Goal: Task Accomplishment & Management: Use online tool/utility

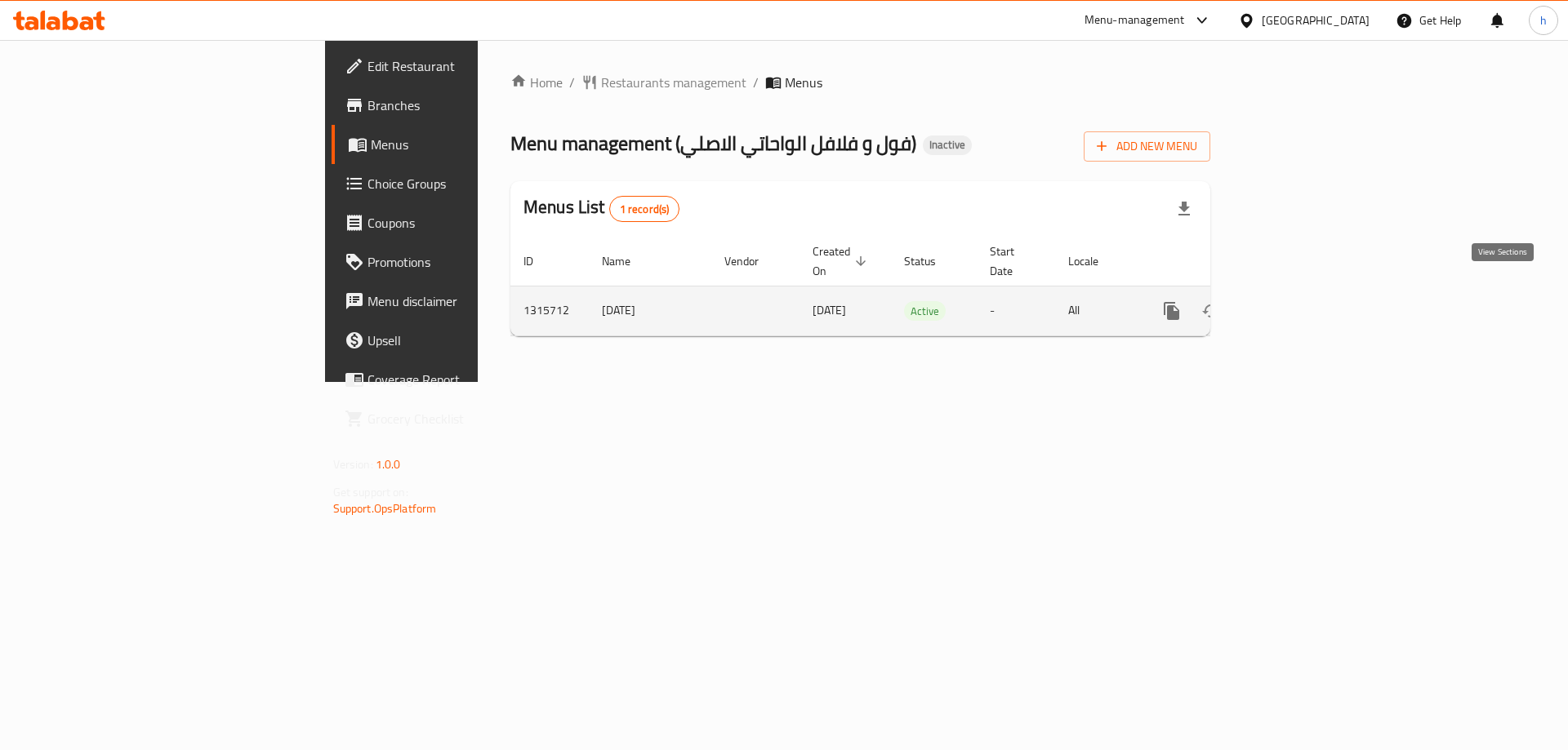
click at [1300, 302] on icon "enhanced table" at bounding box center [1290, 311] width 19 height 19
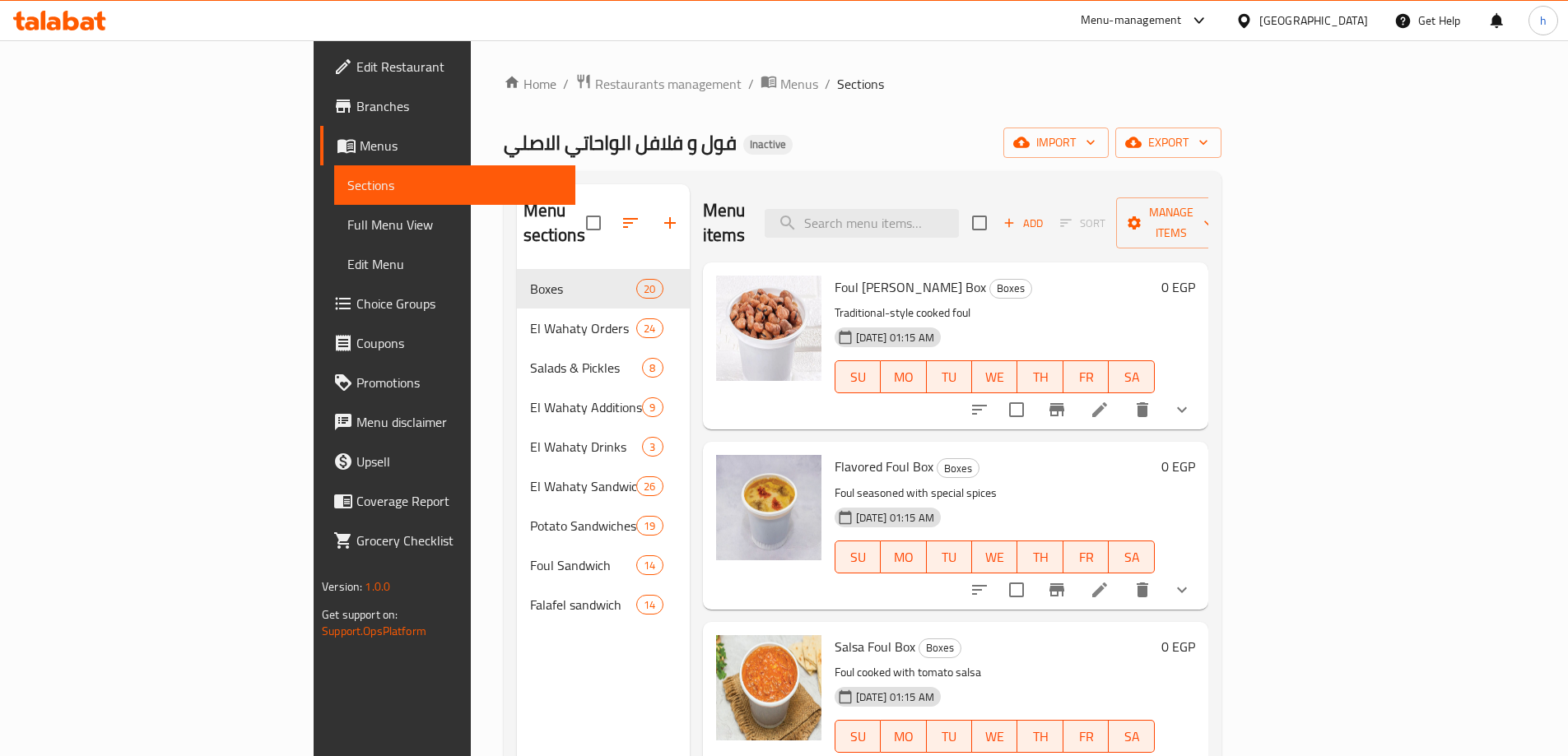
click at [357, 76] on span "Edit Restaurant" at bounding box center [459, 67] width 205 height 20
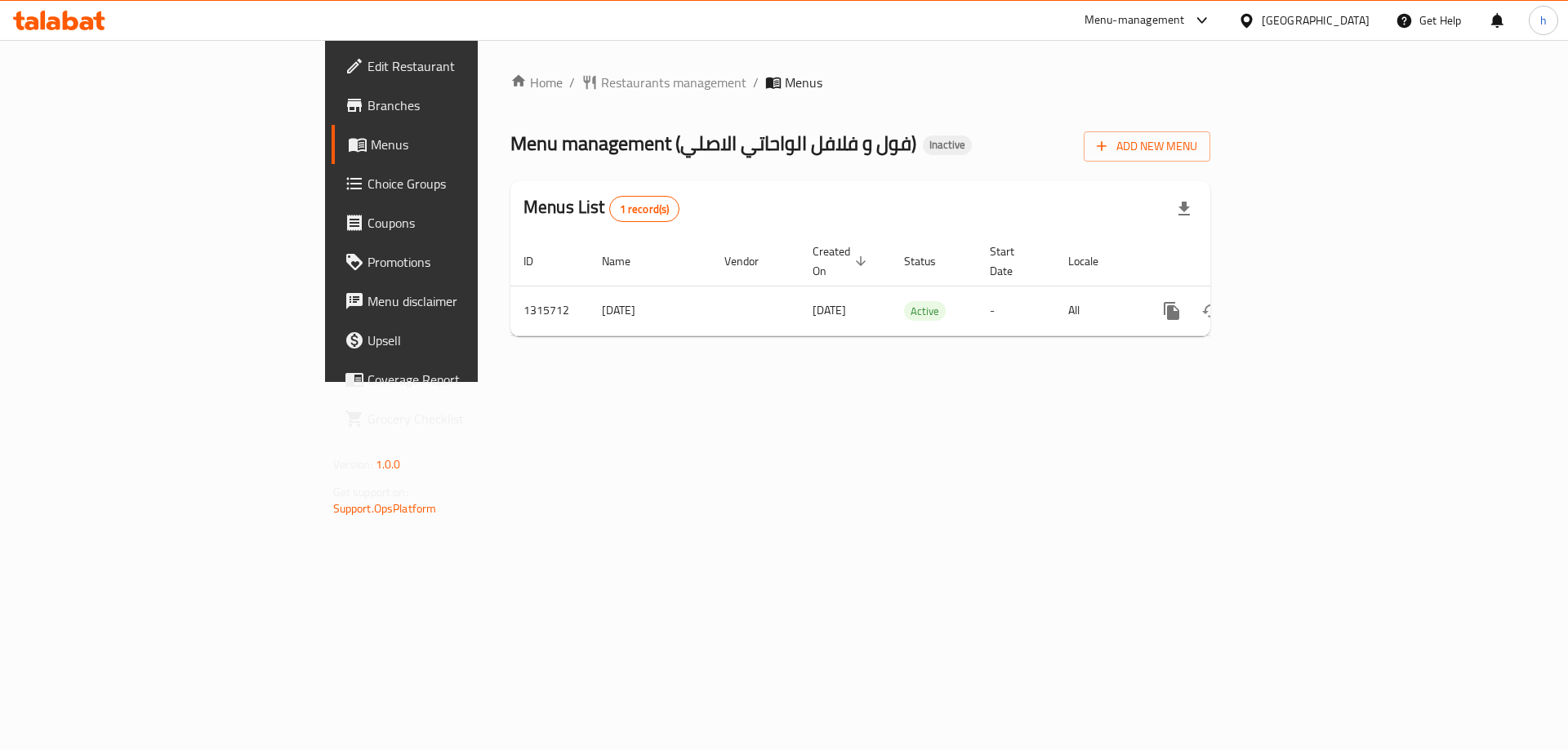
click at [367, 110] on span "Branches" at bounding box center [471, 105] width 207 height 19
click at [796, 382] on div "Home / Restaurants management / Menus Menu management ( فول و فلافل الواحاتي ال…" at bounding box center [860, 211] width 765 height 342
click at [367, 104] on span "Branches" at bounding box center [471, 105] width 207 height 19
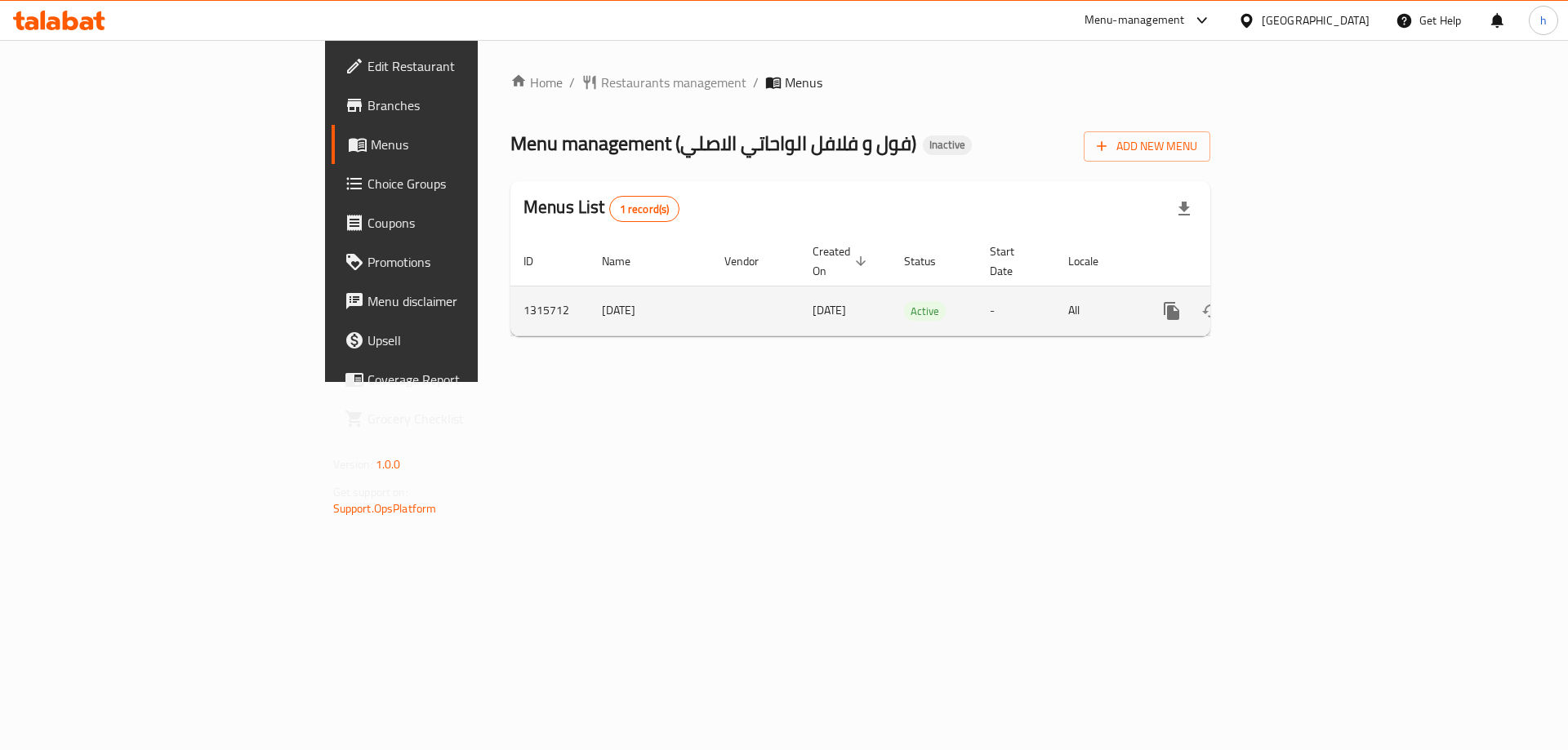
click at [1300, 301] on icon "enhanced table" at bounding box center [1290, 311] width 19 height 19
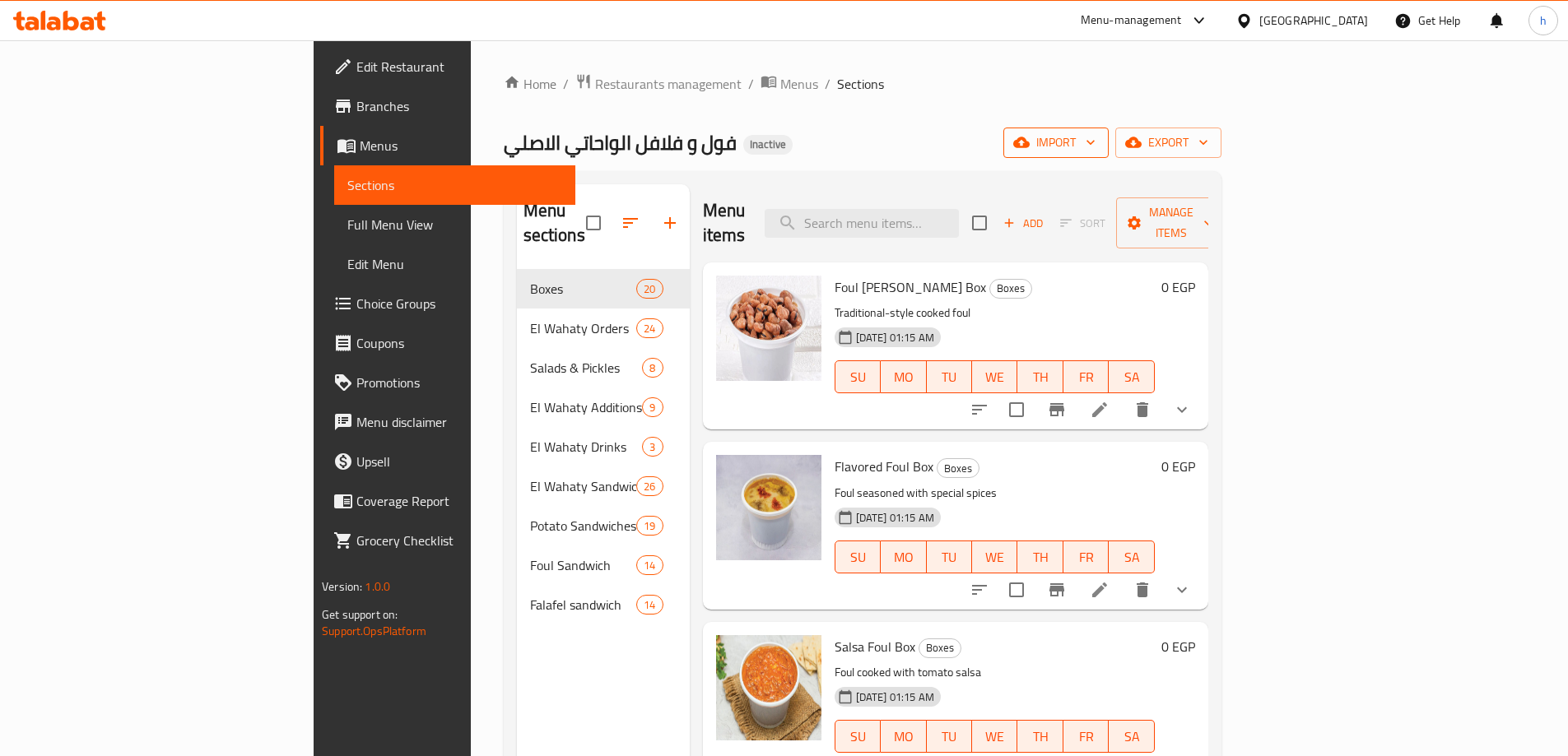
click at [1096, 149] on span "import" at bounding box center [1056, 142] width 79 height 20
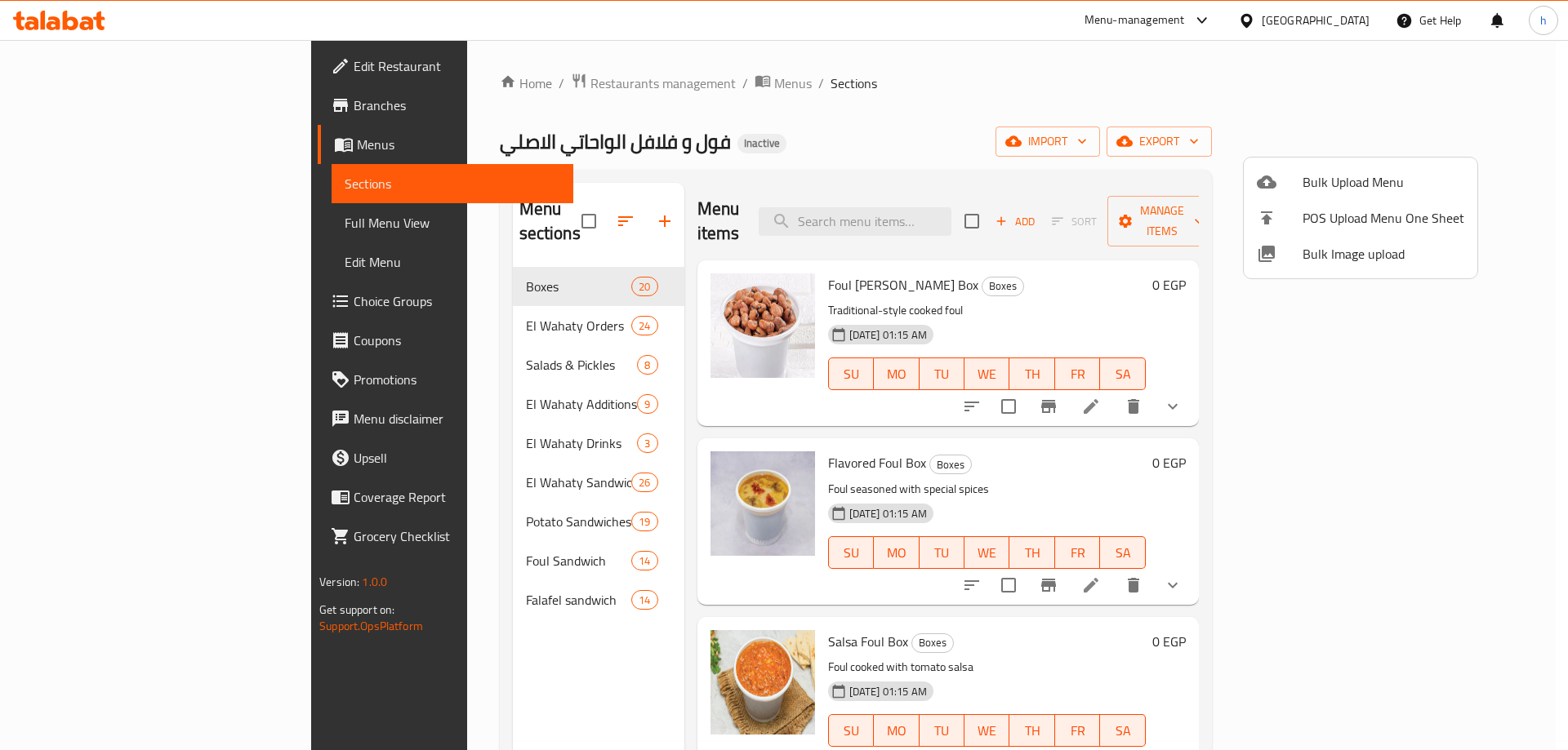
click at [1317, 144] on div at bounding box center [784, 375] width 1568 height 750
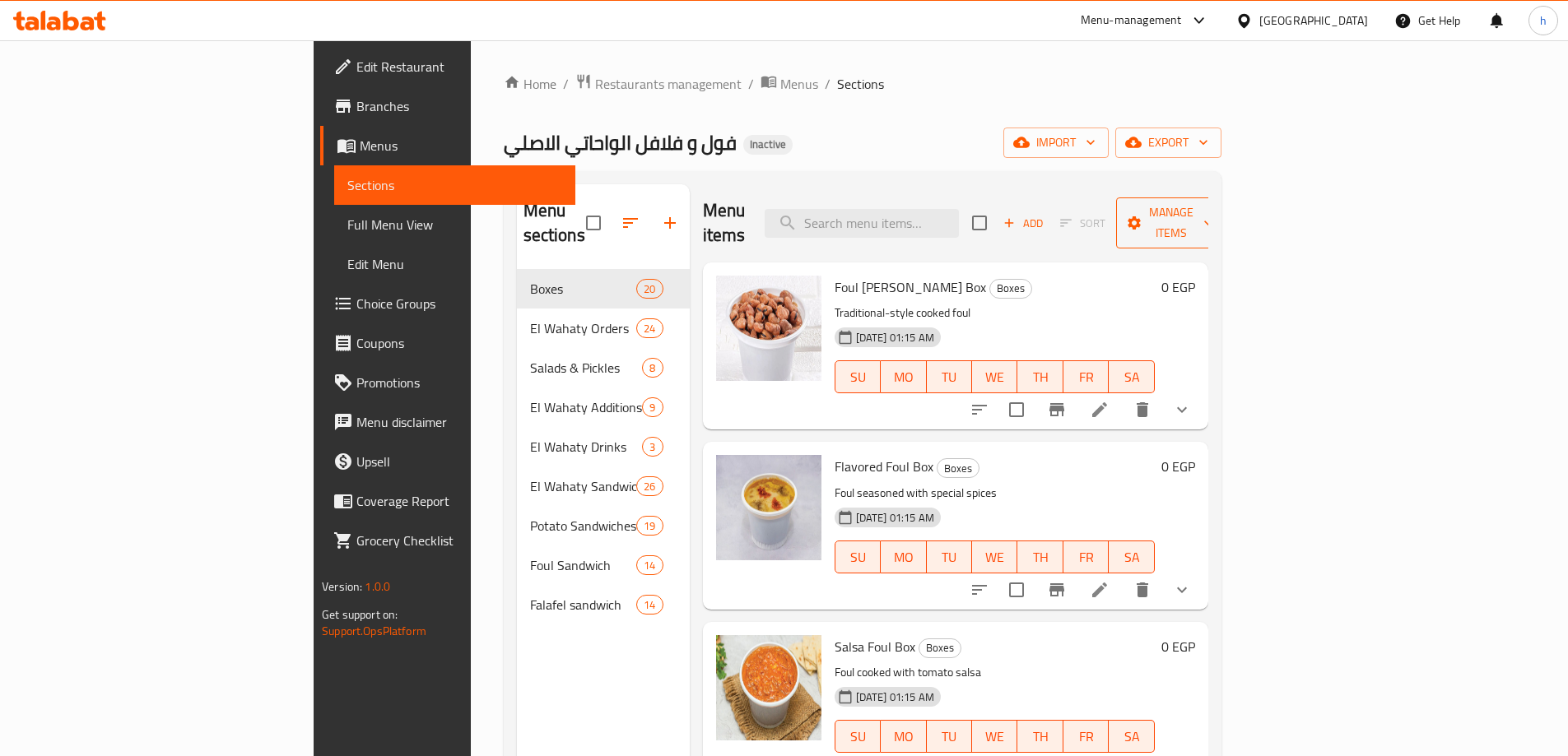
click at [1213, 212] on span "Manage items" at bounding box center [1170, 223] width 84 height 41
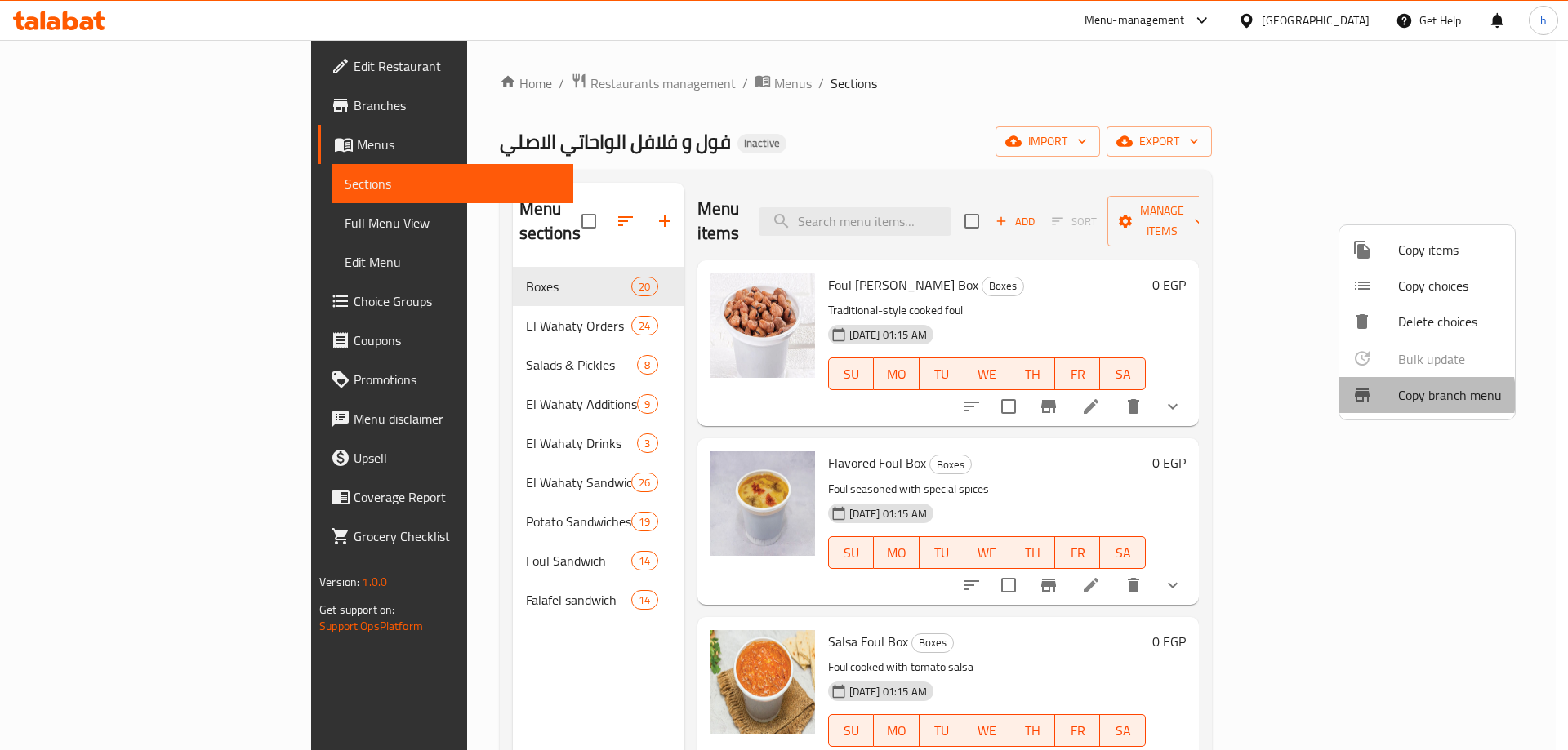
click at [1405, 396] on span "Copy branch menu" at bounding box center [1451, 395] width 104 height 19
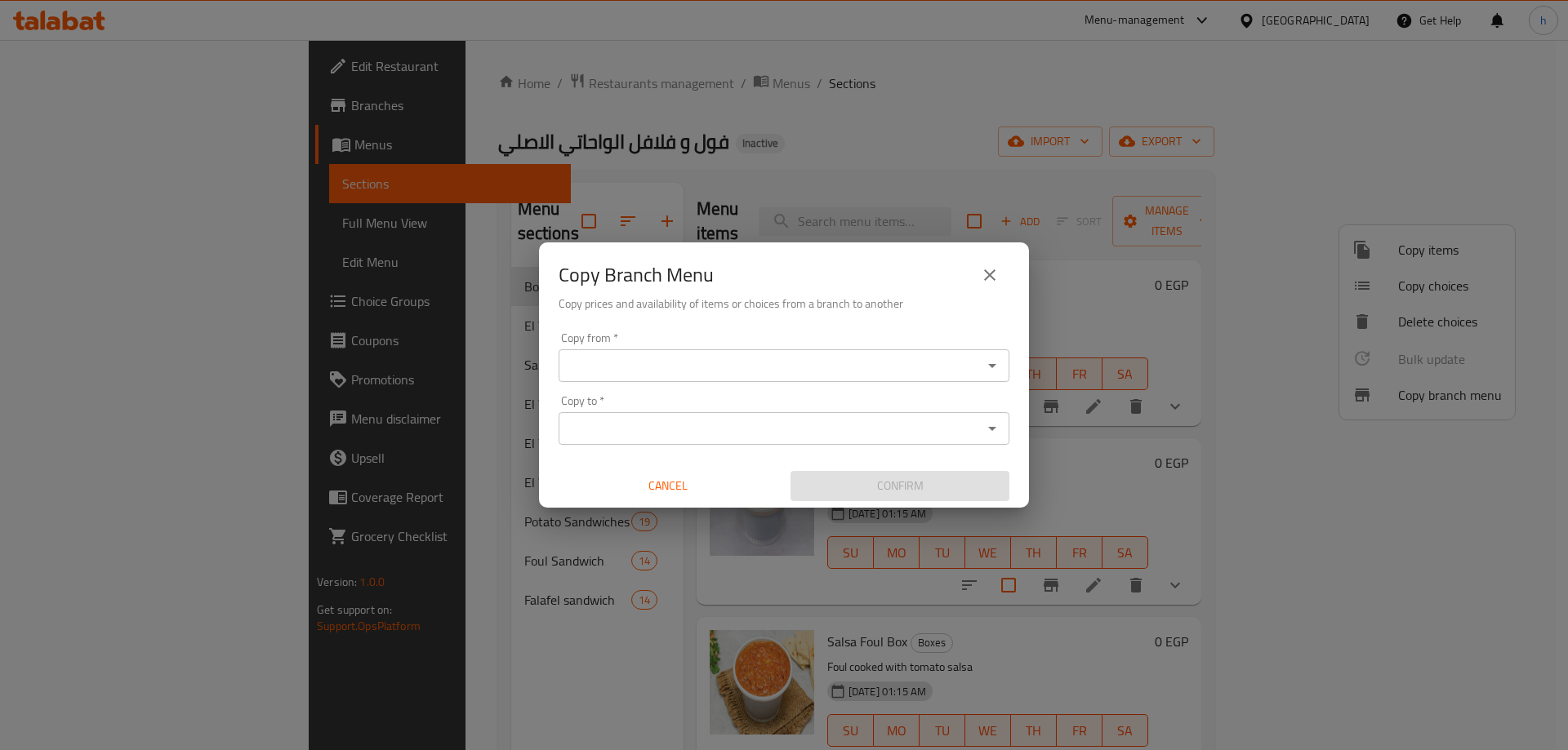
click at [694, 370] on input "Copy from   *" at bounding box center [770, 366] width 414 height 23
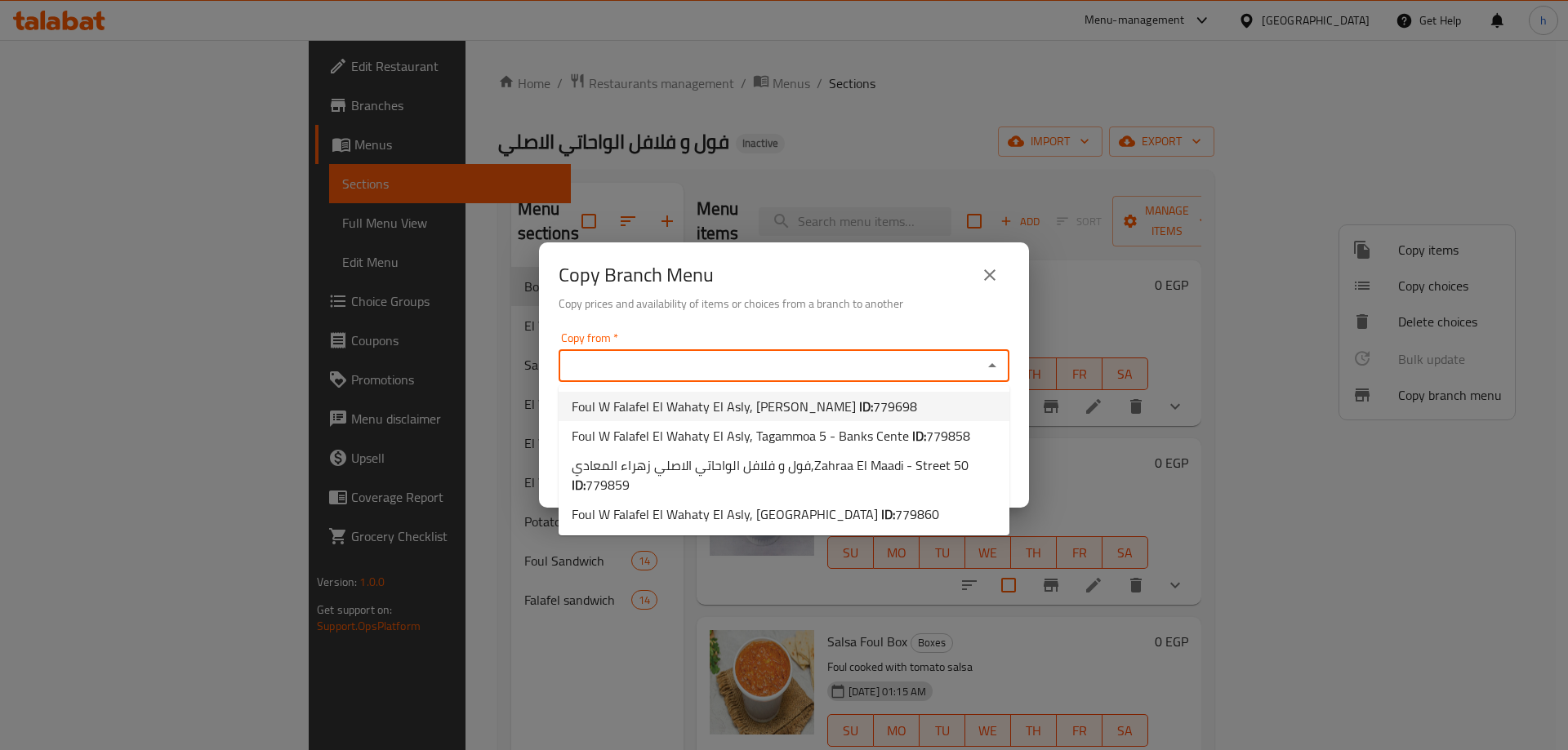
click at [873, 410] on span "779698" at bounding box center [895, 407] width 44 height 25
type input "Foul W Falafel El Wahaty El Asly, Hadayek Helwan"
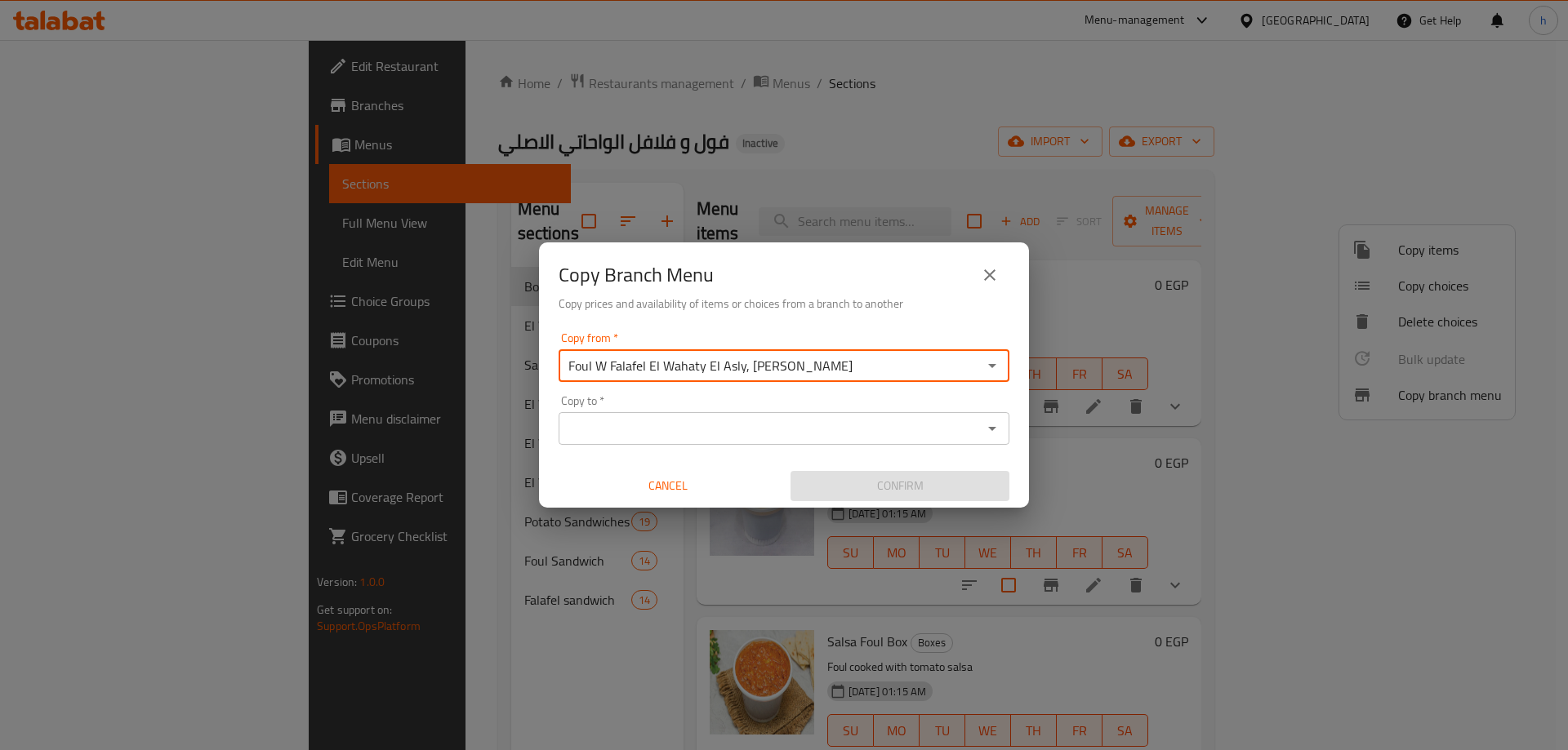
click at [820, 432] on input "Copy to   *" at bounding box center [770, 429] width 414 height 23
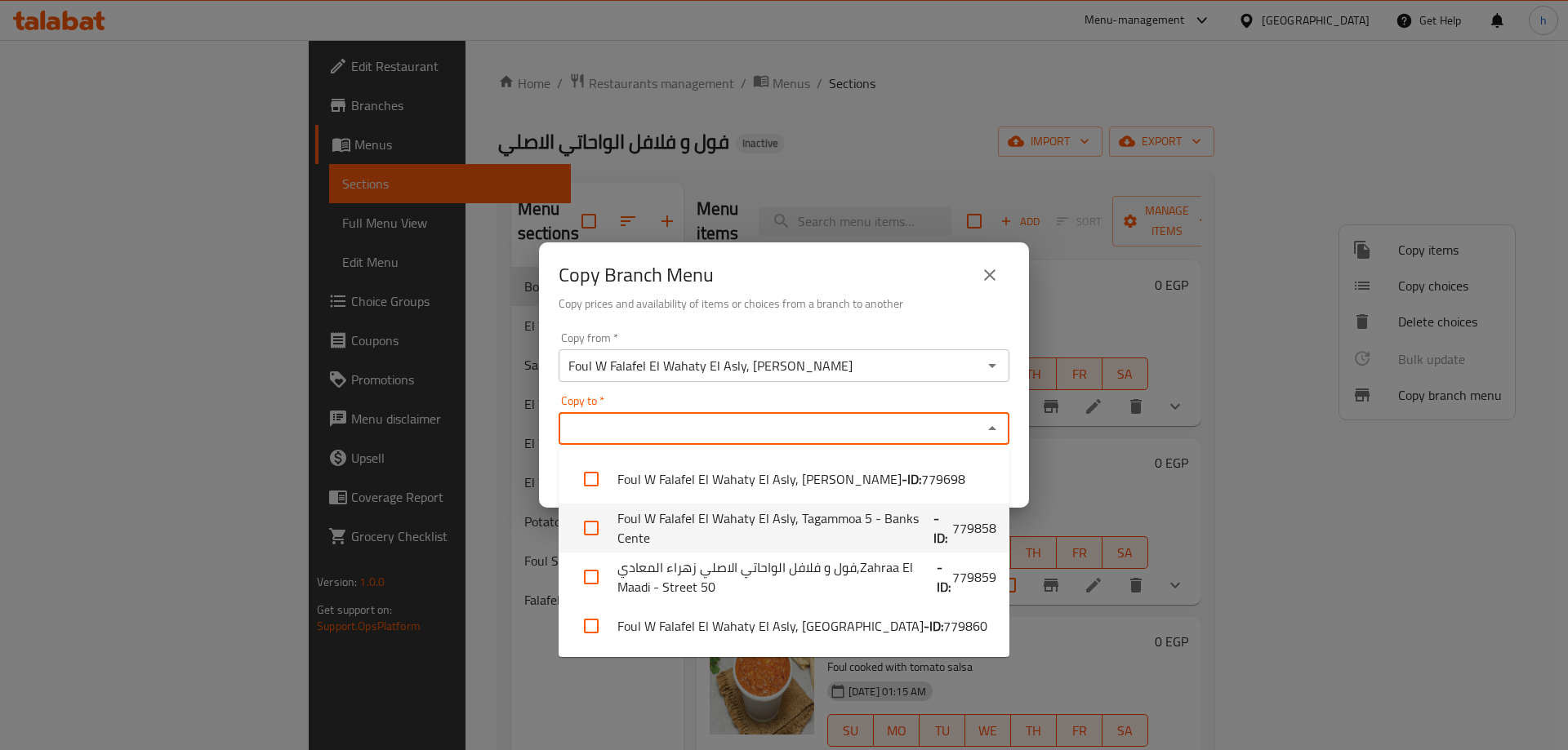
click at [946, 528] on b "- ID:" at bounding box center [943, 528] width 19 height 39
checkbox input "true"
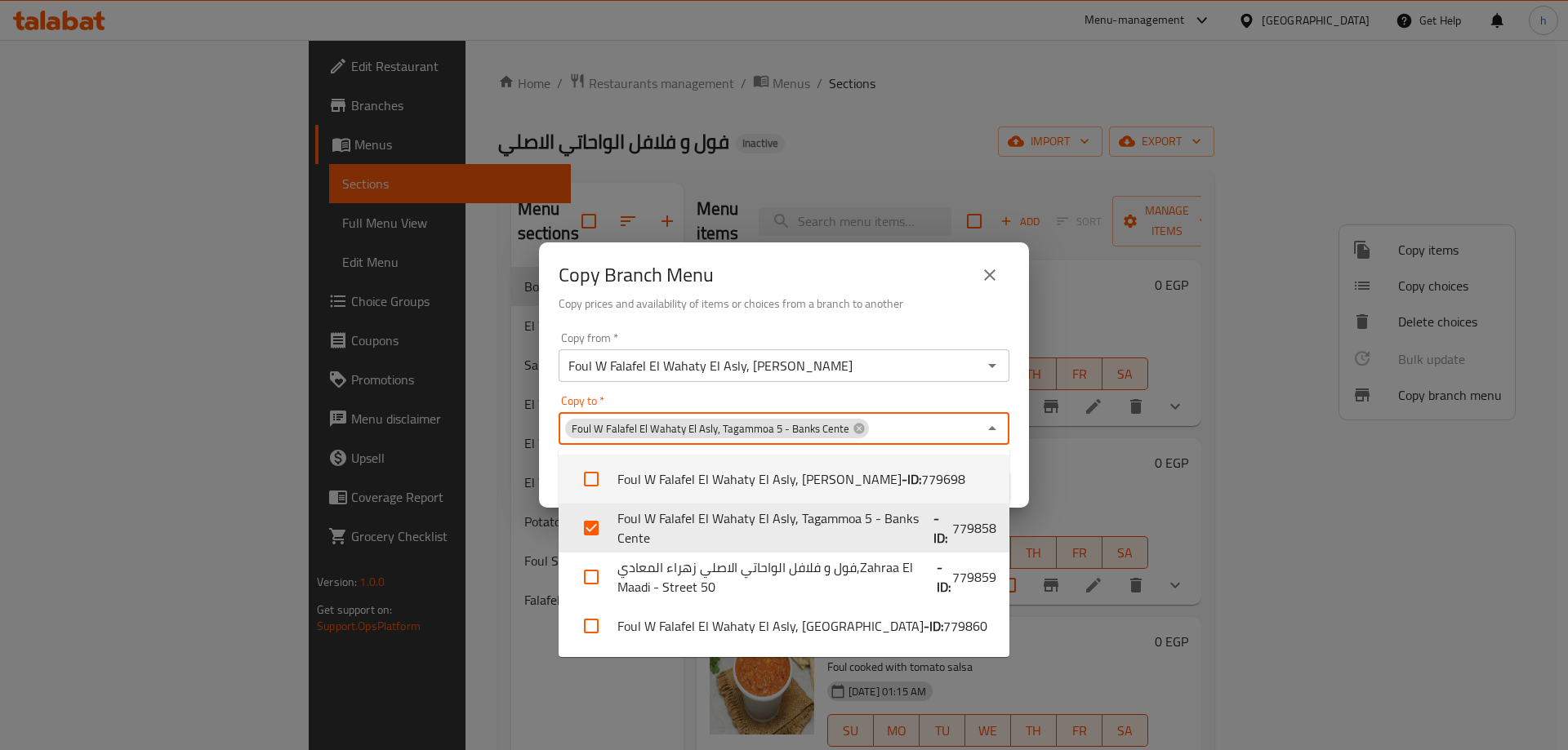
click at [889, 402] on div "Copy to   * Foul W Falafel El Wahaty El Asly, Tagammoa 5 - Banks Cente Copy to *" at bounding box center [784, 420] width 451 height 49
click at [993, 431] on icon "Close" at bounding box center [992, 429] width 19 height 19
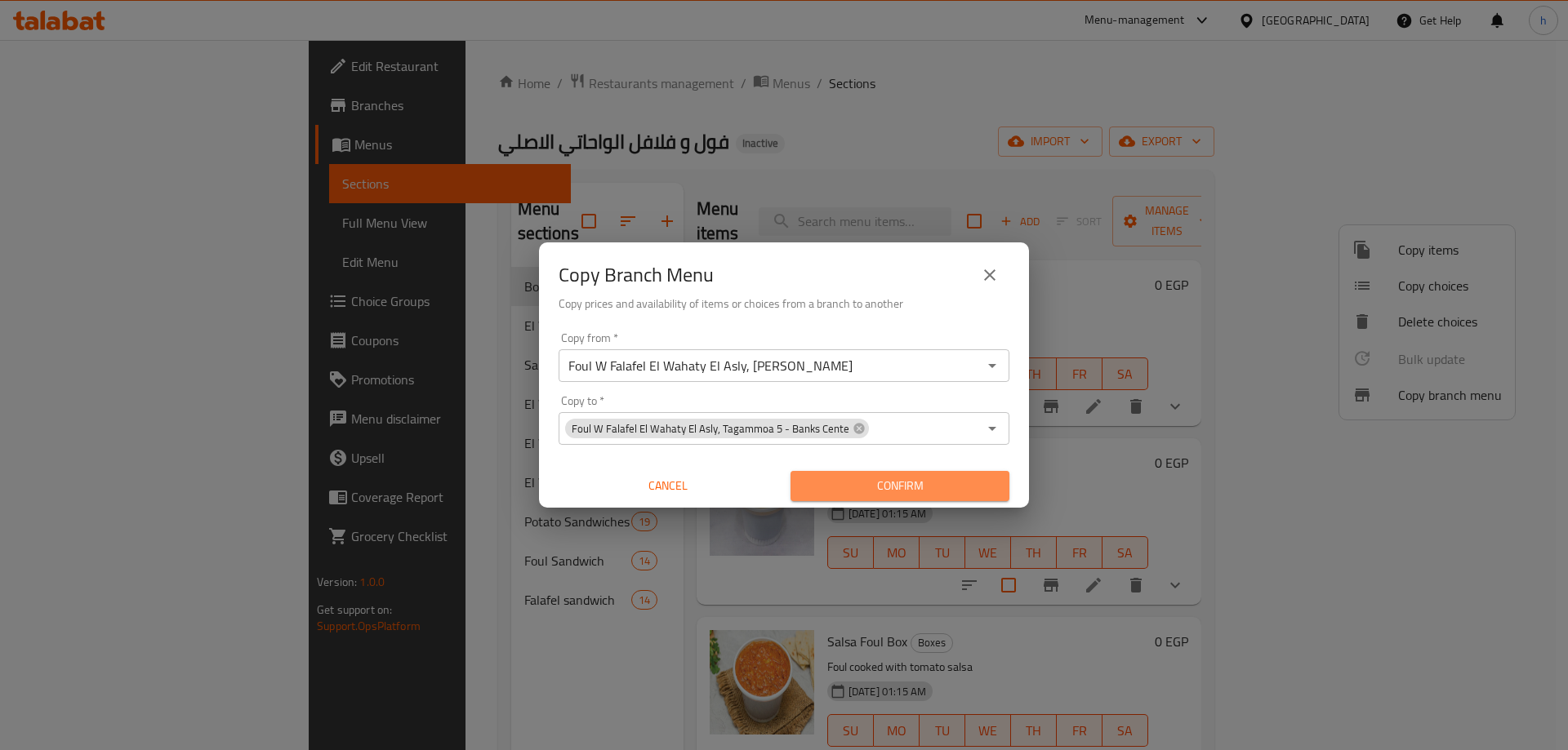
click at [866, 483] on span "Confirm" at bounding box center [900, 485] width 192 height 20
